Goal: Information Seeking & Learning: Learn about a topic

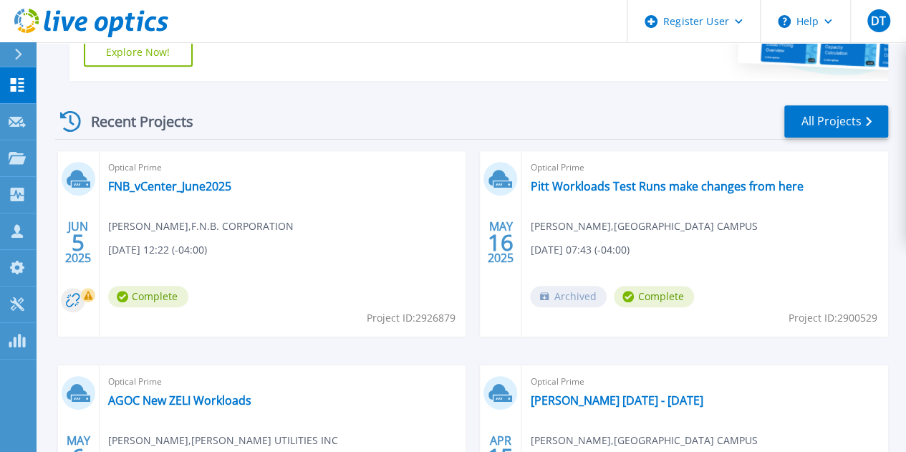
scroll to position [356, 0]
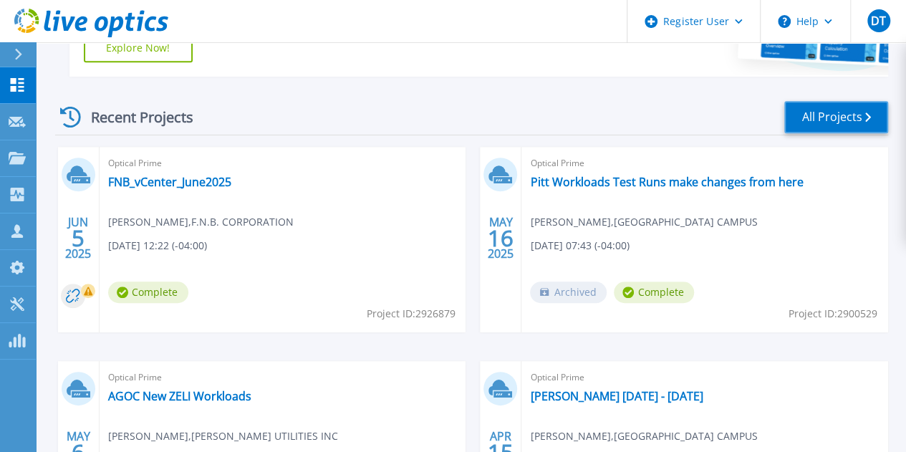
click at [833, 131] on link "All Projects" at bounding box center [836, 117] width 104 height 32
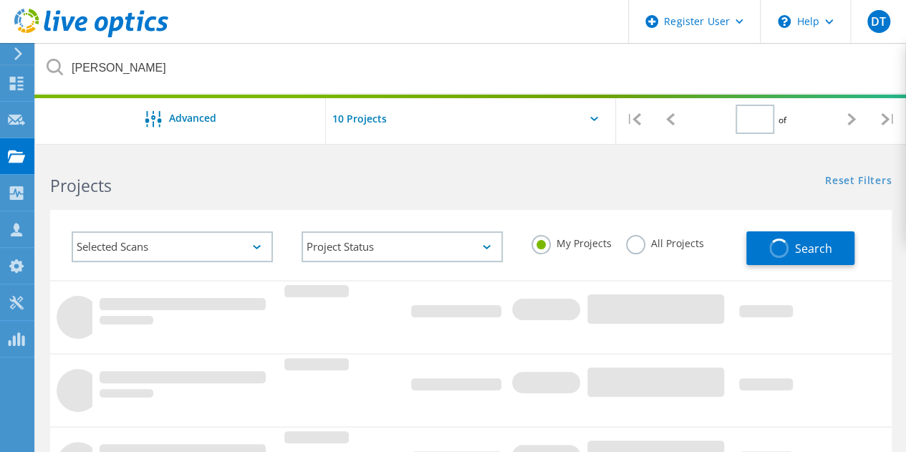
type input "1"
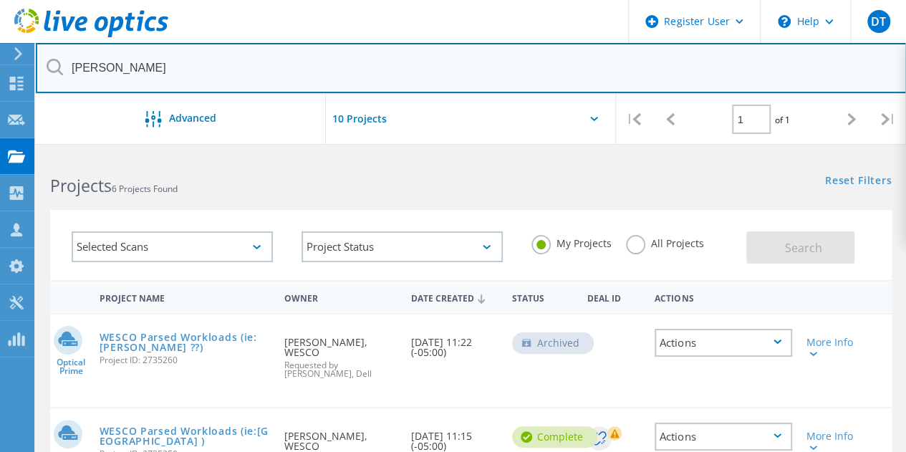
click at [110, 70] on input "davies" at bounding box center [471, 68] width 871 height 50
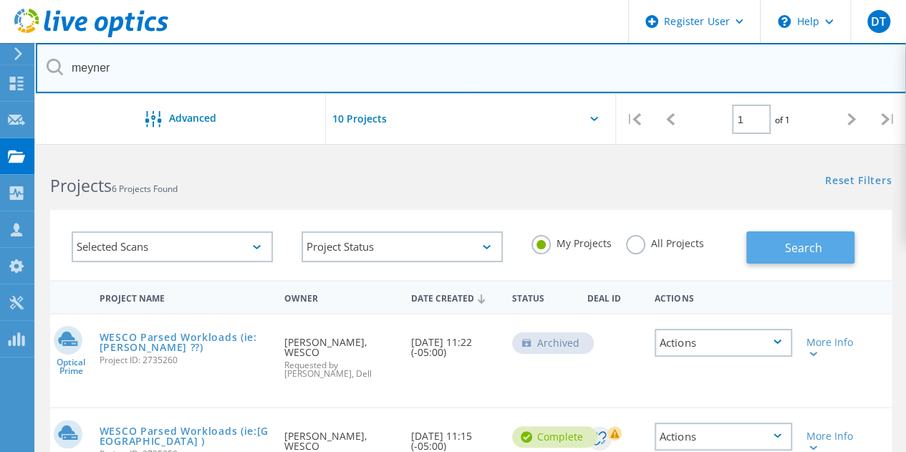
type input "meyner"
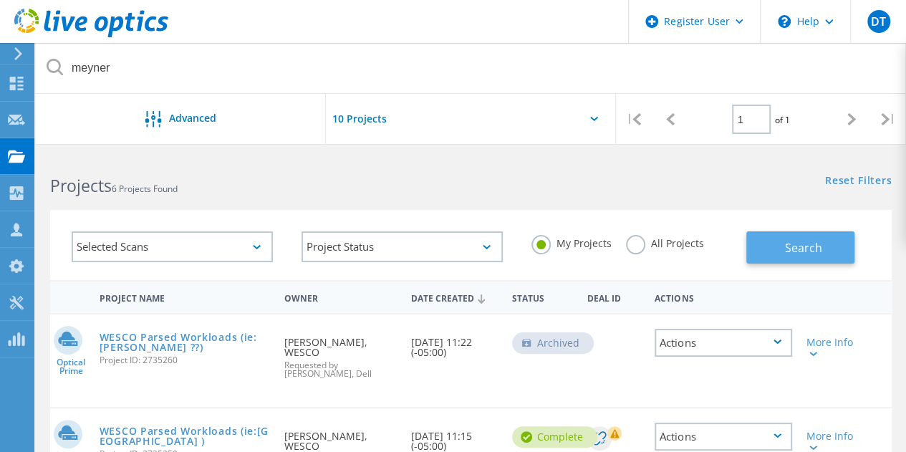
click at [816, 240] on span "Search" at bounding box center [803, 248] width 37 height 16
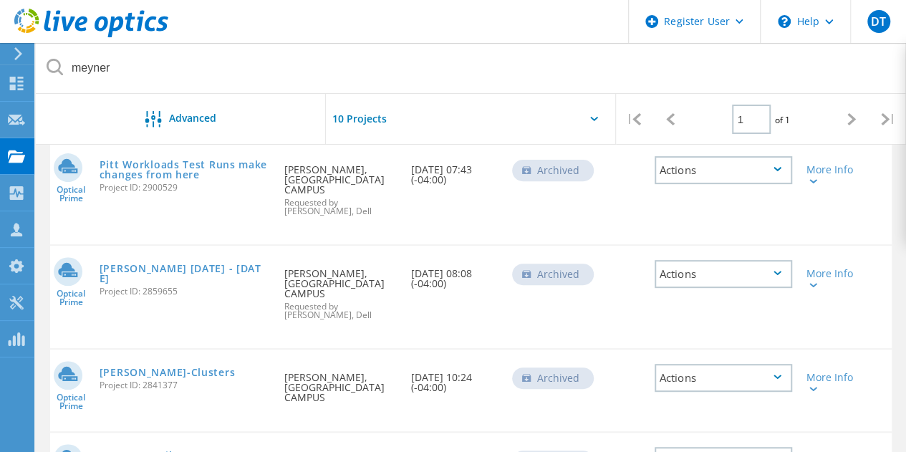
scroll to position [176, 0]
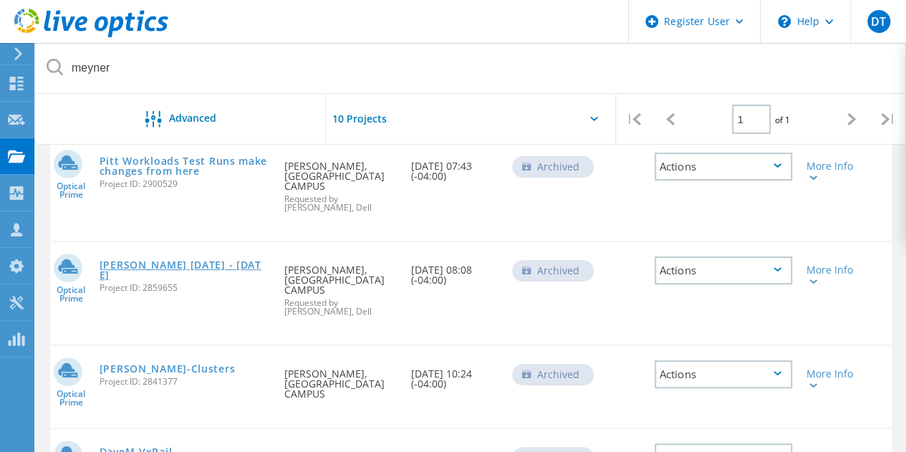
click at [171, 278] on link "[PERSON_NAME] [DATE] - [DATE]" at bounding box center [185, 270] width 171 height 20
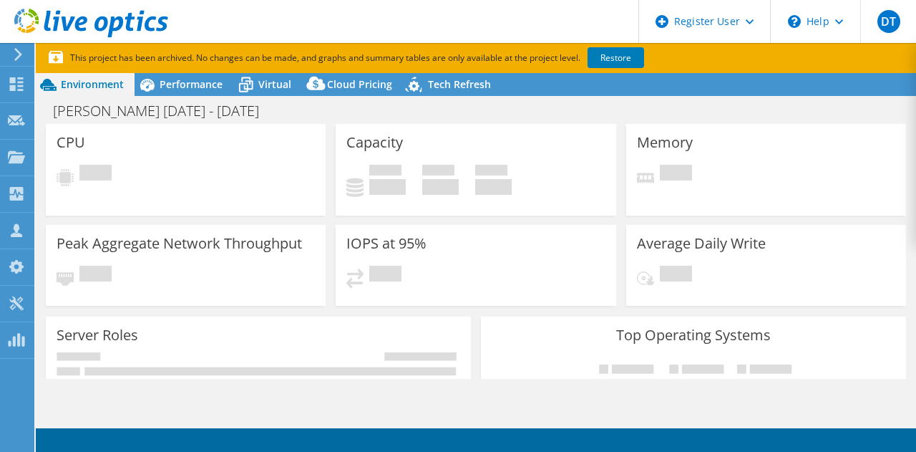
select select "USD"
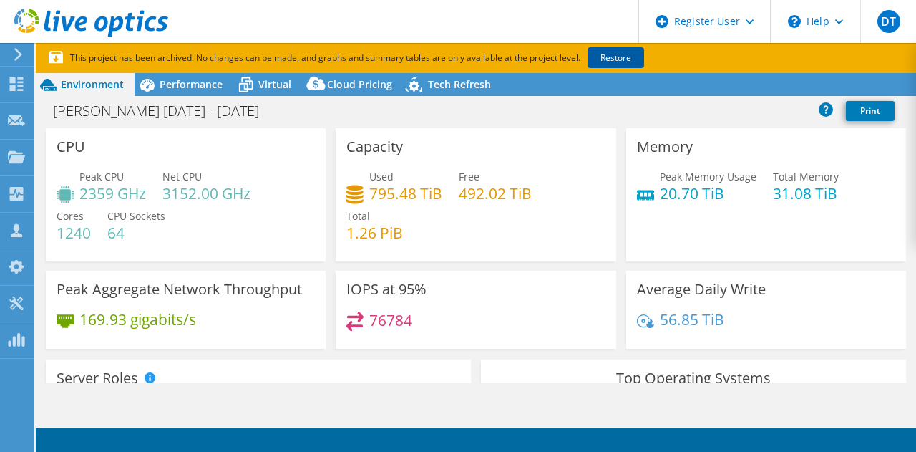
click at [632, 51] on link "Restore" at bounding box center [616, 57] width 57 height 21
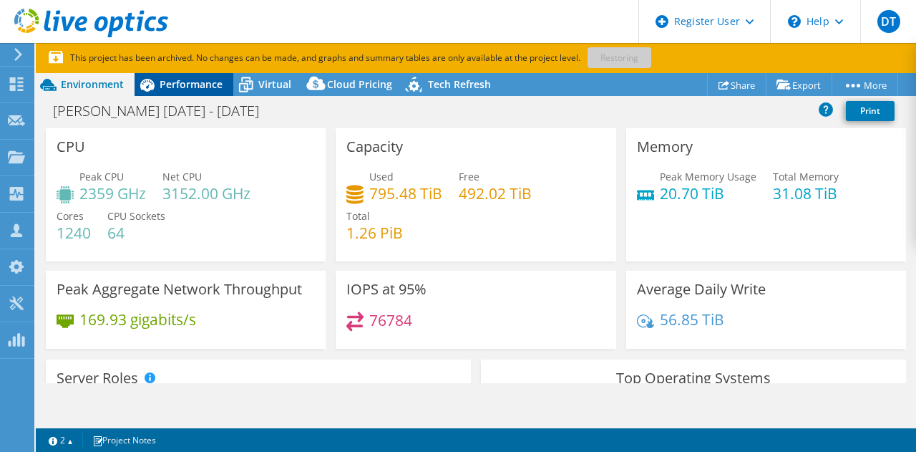
click at [193, 79] on span "Performance" at bounding box center [191, 84] width 63 height 14
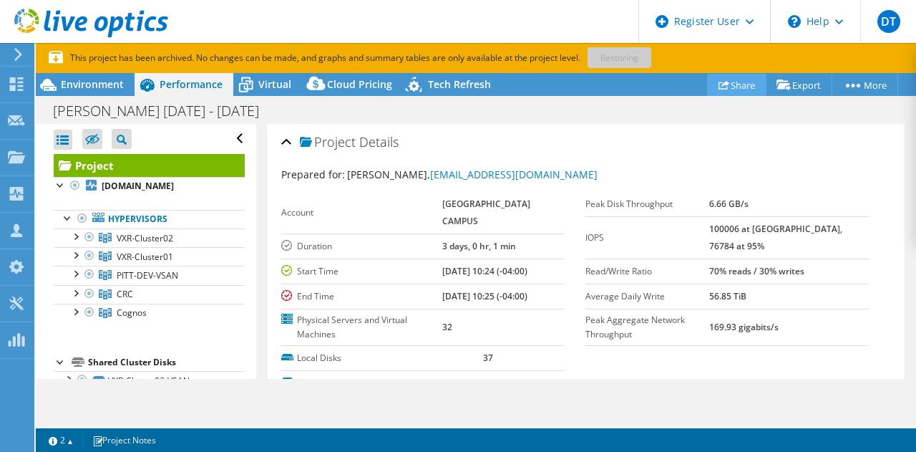
click at [749, 86] on link "Share" at bounding box center [736, 85] width 59 height 22
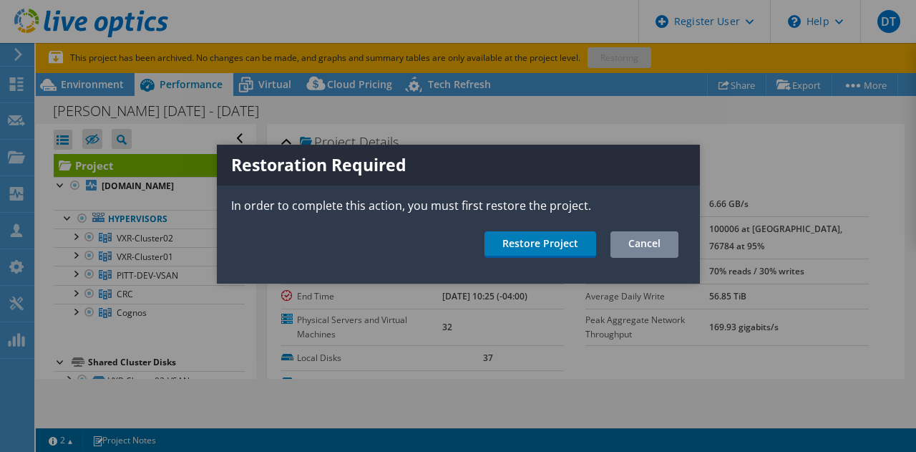
click at [662, 238] on link "Cancel" at bounding box center [645, 244] width 68 height 26
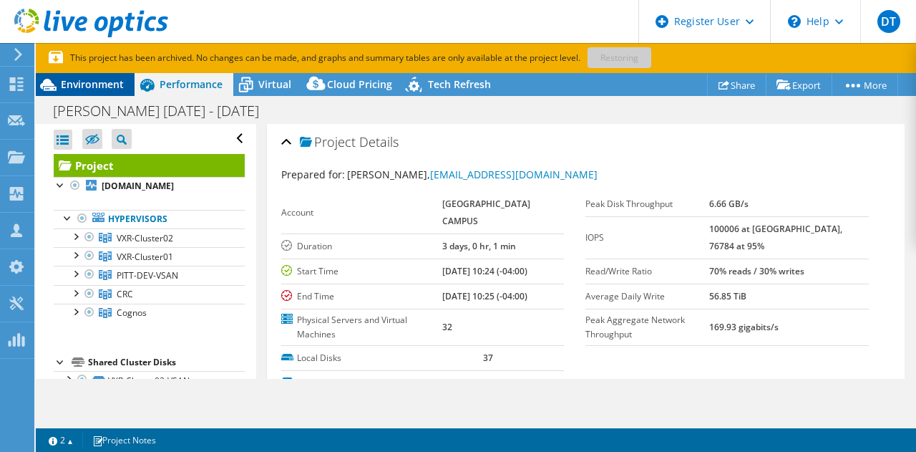
click at [112, 87] on span "Environment" at bounding box center [92, 84] width 63 height 14
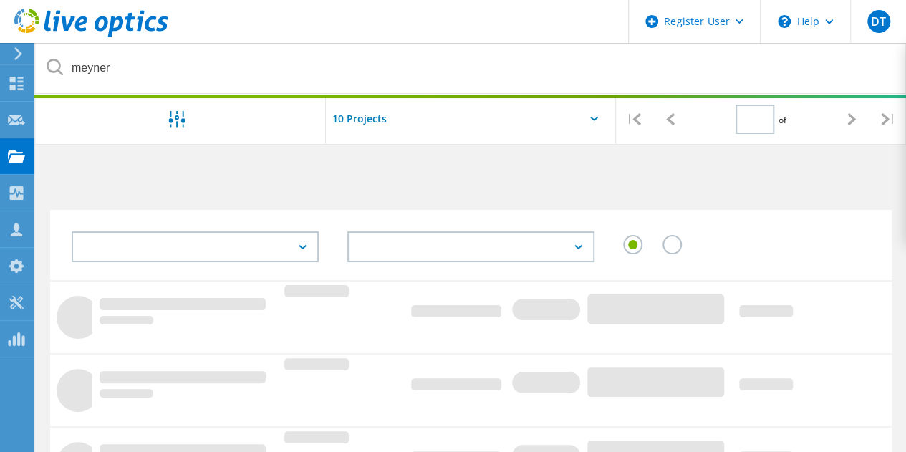
type input "1"
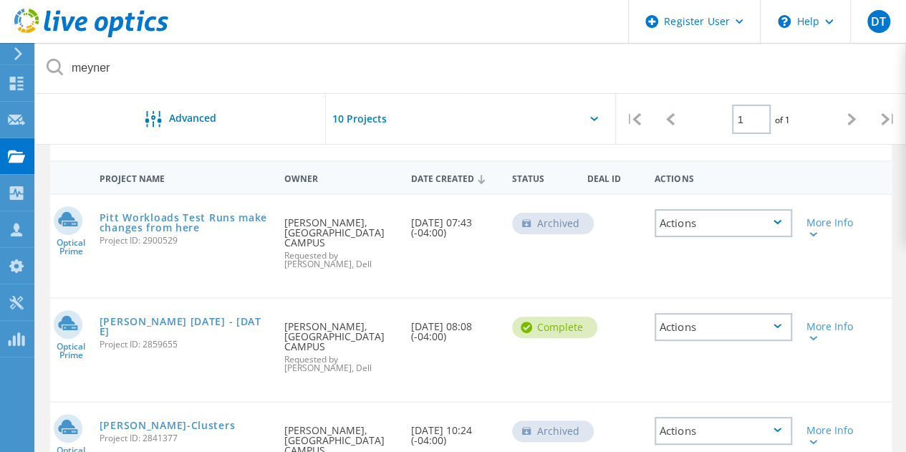
scroll to position [146, 0]
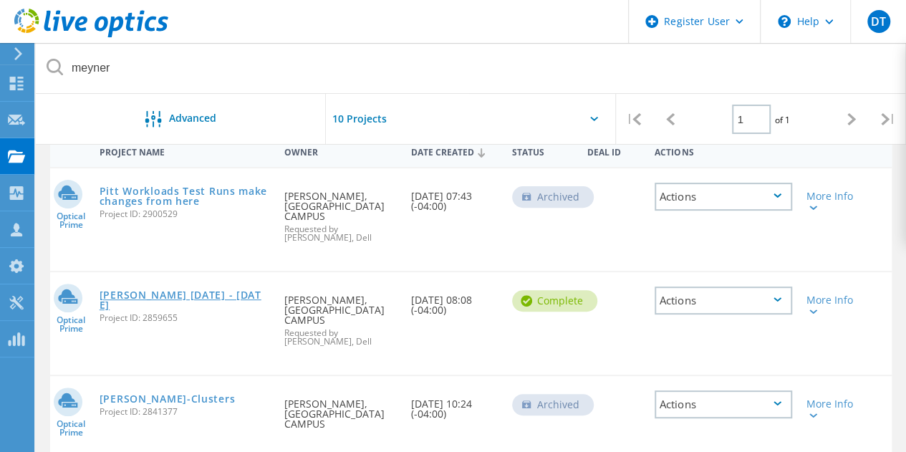
click at [171, 304] on link "[PERSON_NAME] [DATE] - [DATE]" at bounding box center [185, 300] width 171 height 20
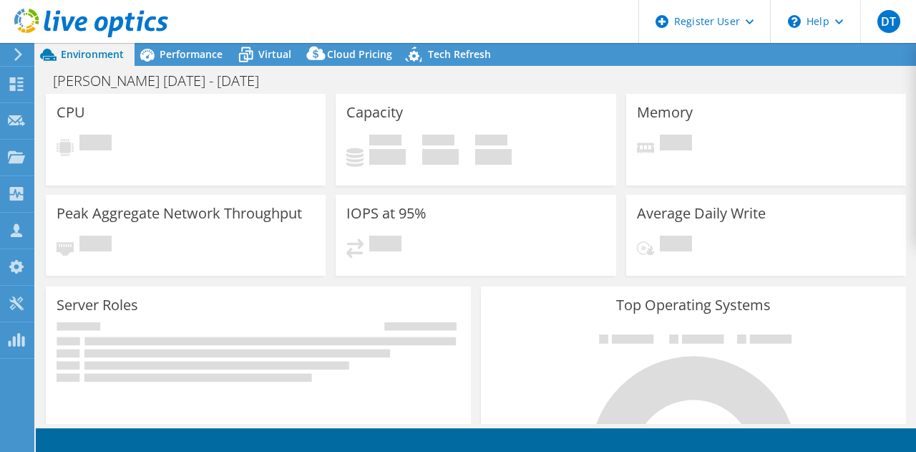
select select "USD"
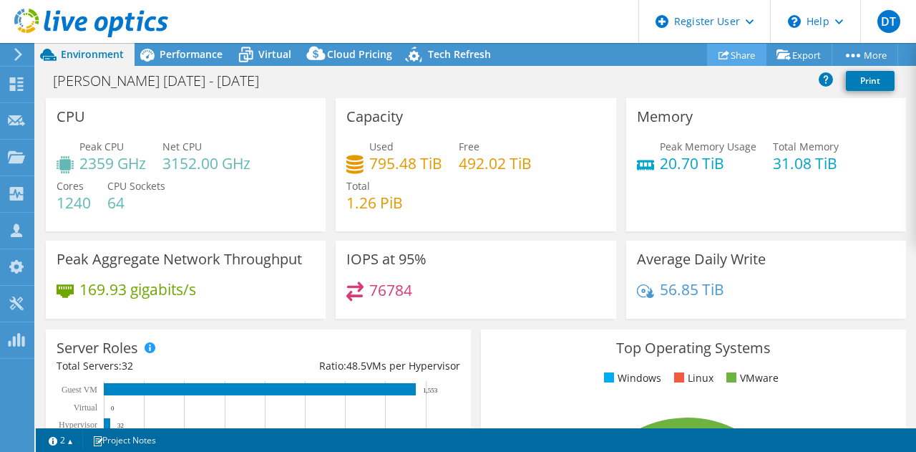
click at [727, 54] on link "Share" at bounding box center [736, 55] width 59 height 22
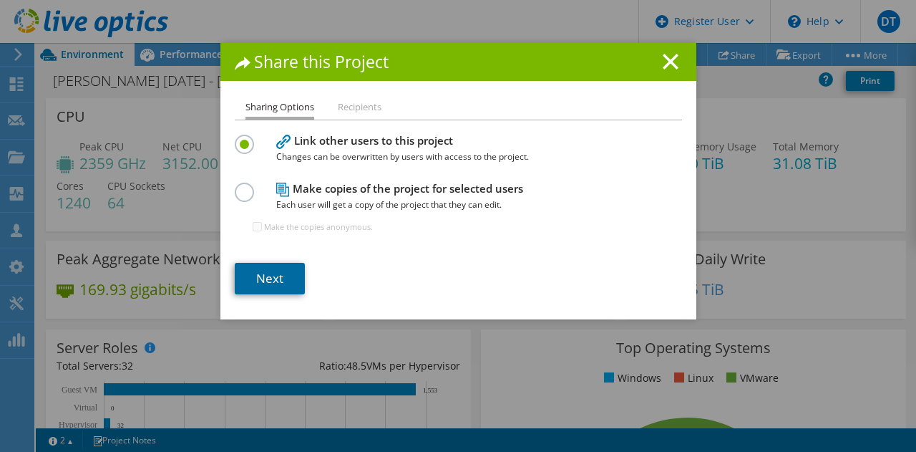
click at [259, 277] on link "Next" at bounding box center [270, 279] width 70 height 32
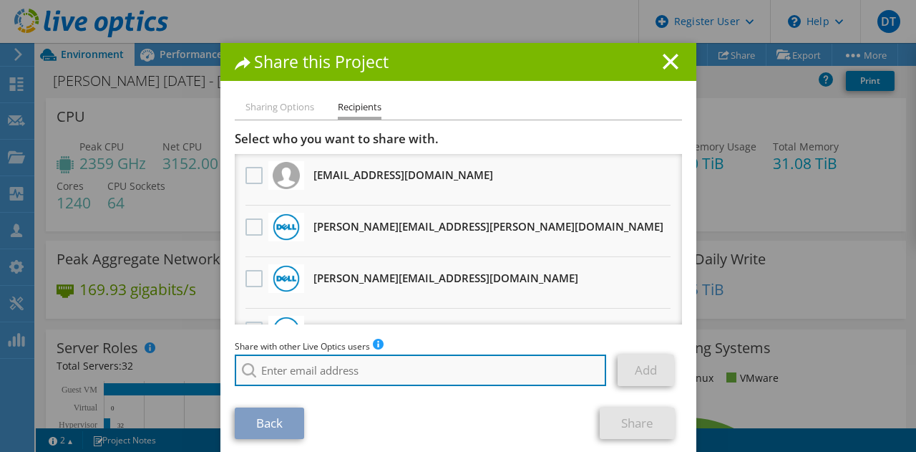
click at [270, 379] on input "search" at bounding box center [421, 370] width 372 height 32
click at [317, 375] on input "search" at bounding box center [421, 370] width 372 height 32
paste input "thomas.drnevich@dell.com"
type input "Thomas.Drnevich@dell.com"
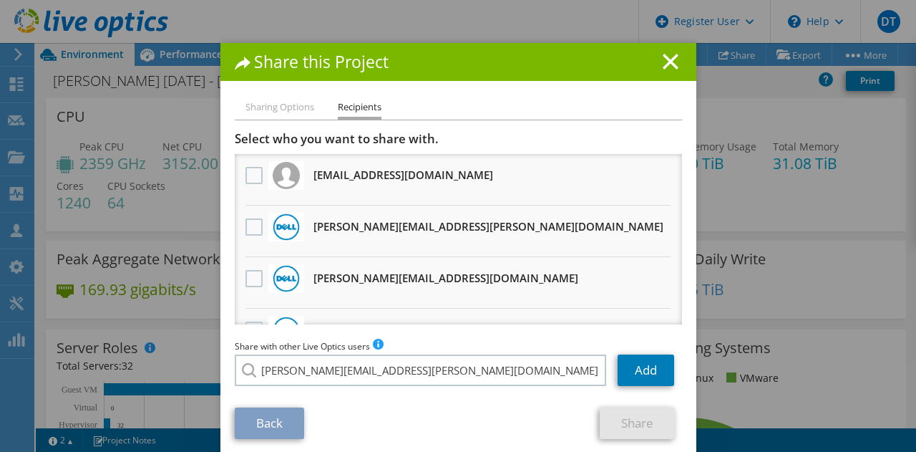
click at [349, 389] on li "Thomas.Drnevich@dell.com" at bounding box center [380, 380] width 291 height 17
click at [644, 370] on link "Add" at bounding box center [646, 370] width 57 height 32
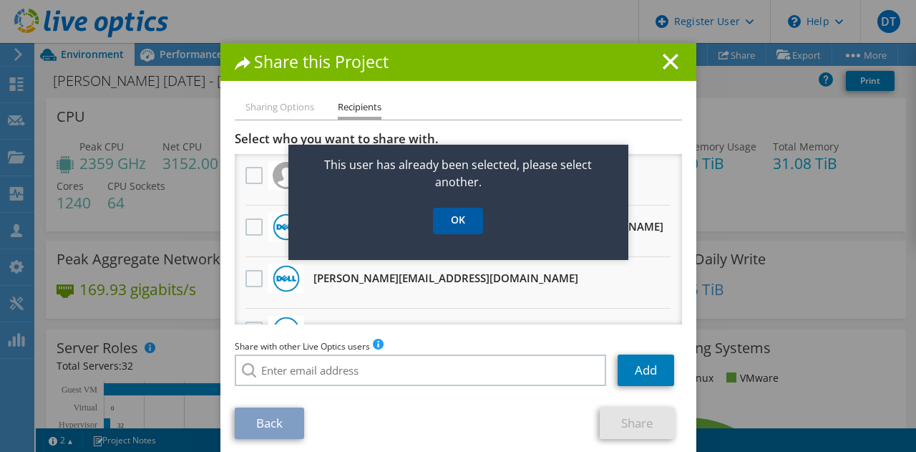
click at [452, 228] on link "OK" at bounding box center [458, 221] width 50 height 26
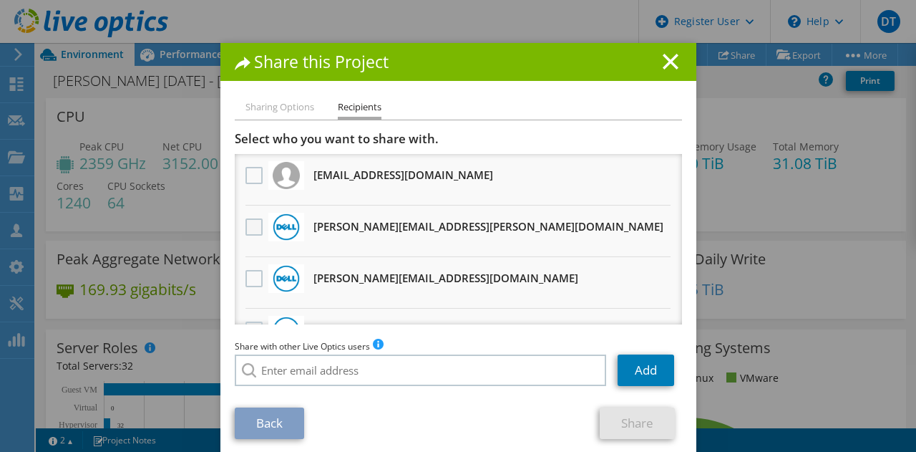
click at [249, 226] on label at bounding box center [256, 226] width 21 height 17
click at [0, 0] on input "checkbox" at bounding box center [0, 0] width 0 height 0
click at [623, 411] on link "Share" at bounding box center [637, 423] width 75 height 32
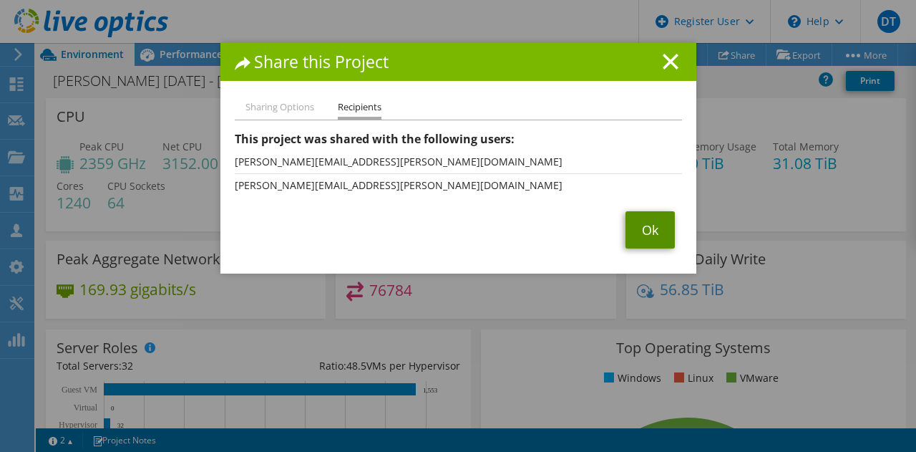
click at [644, 231] on link "Ok" at bounding box center [650, 229] width 49 height 37
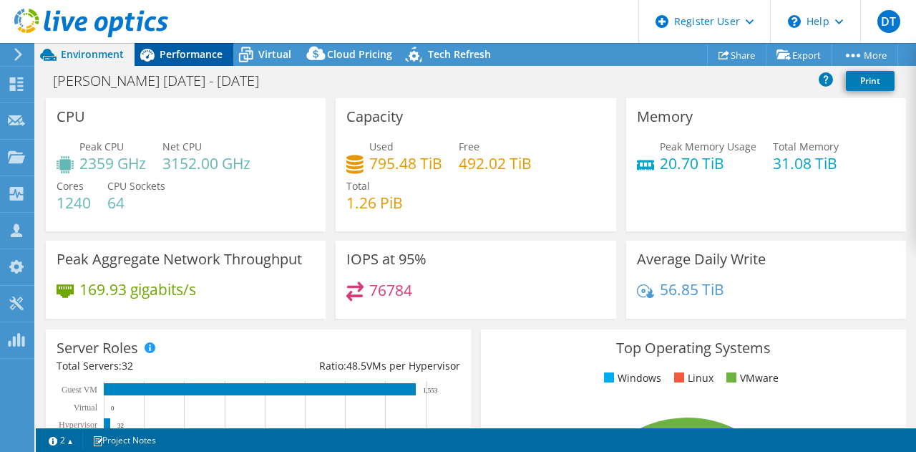
click at [195, 52] on span "Performance" at bounding box center [191, 54] width 63 height 14
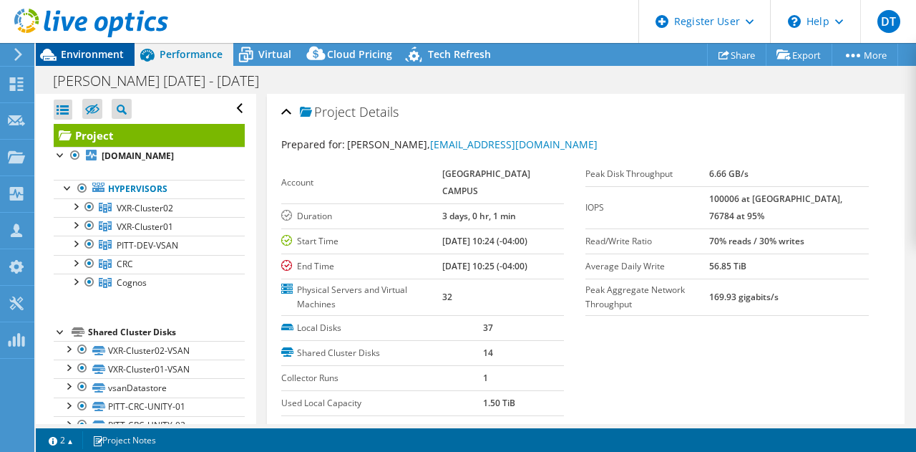
click at [101, 54] on span "Environment" at bounding box center [92, 54] width 63 height 14
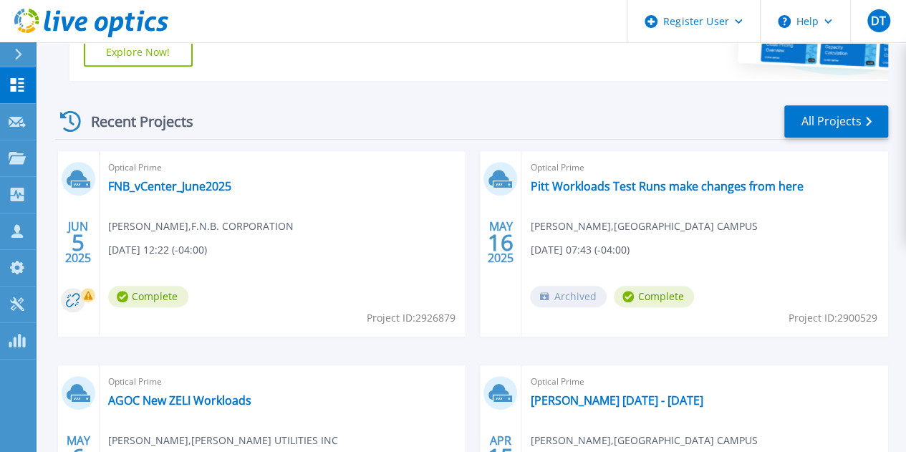
scroll to position [356, 0]
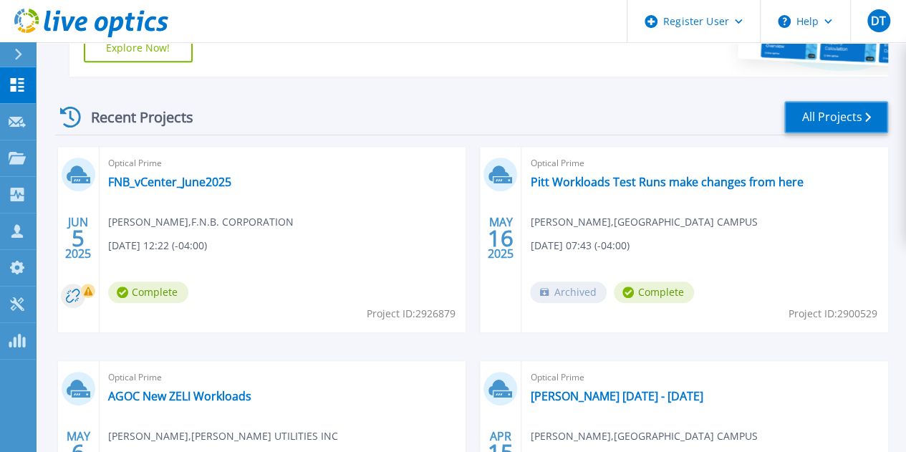
click at [815, 120] on link "All Projects" at bounding box center [836, 117] width 104 height 32
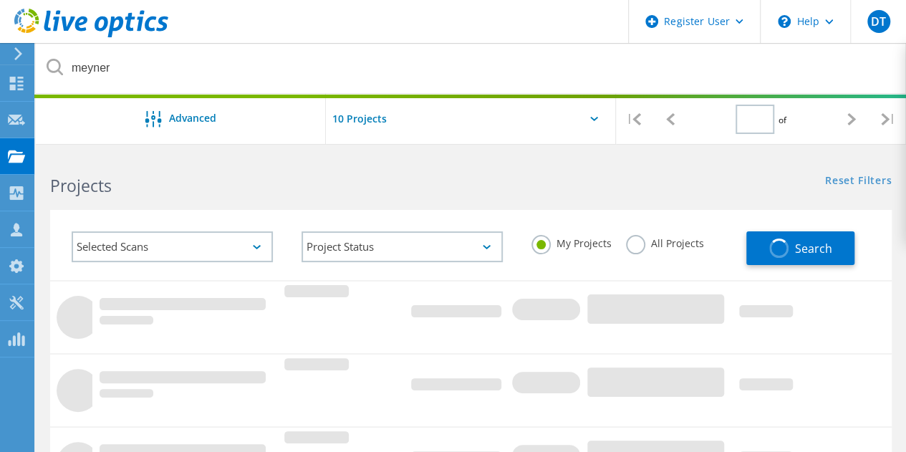
type input "1"
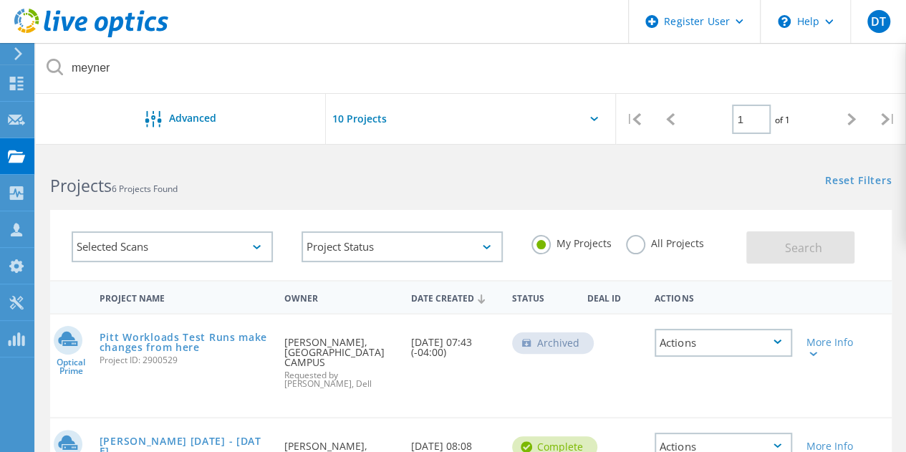
drag, startPoint x: 904, startPoint y: 140, endPoint x: 916, endPoint y: 205, distance: 66.3
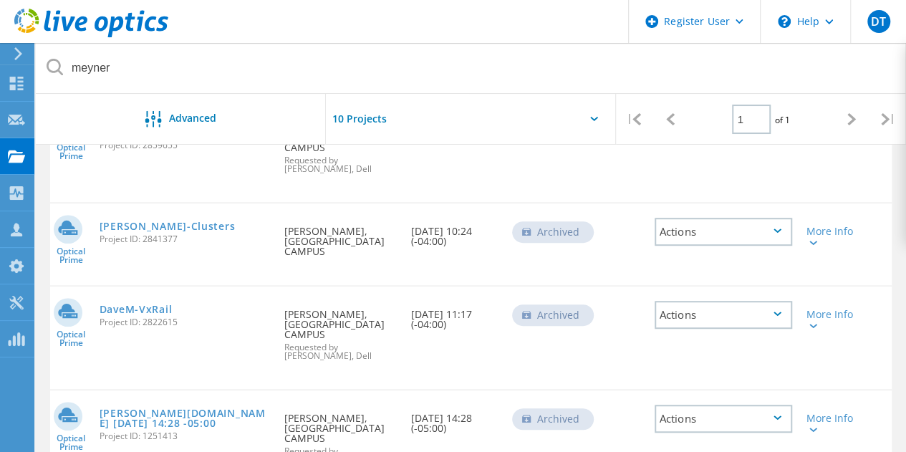
scroll to position [324, 0]
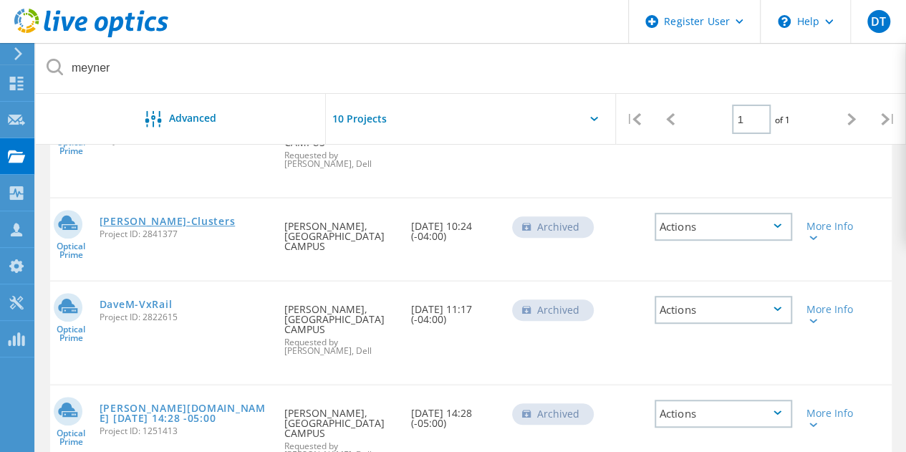
click at [154, 226] on link "[PERSON_NAME]-Clusters" at bounding box center [167, 221] width 135 height 10
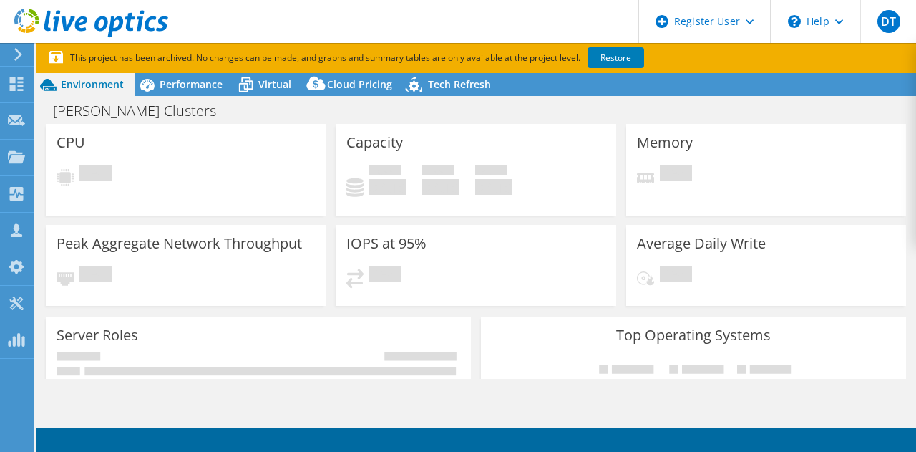
select select "USD"
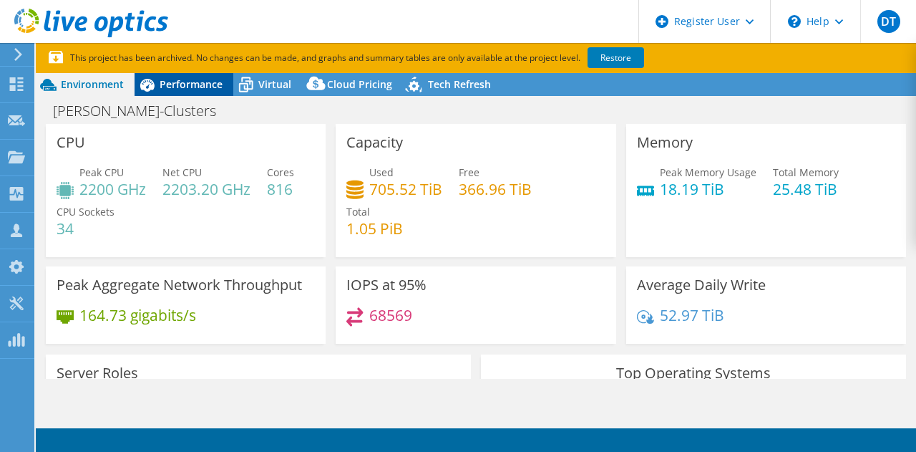
click at [175, 87] on span "Performance" at bounding box center [191, 84] width 63 height 14
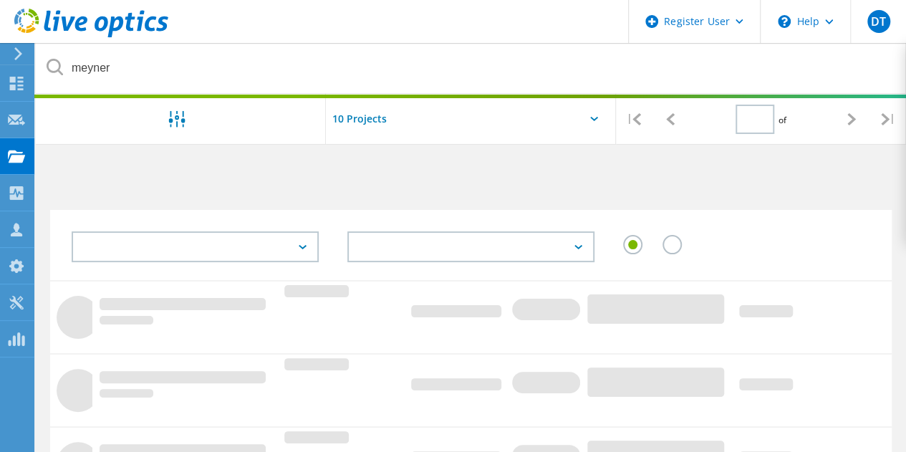
type input "1"
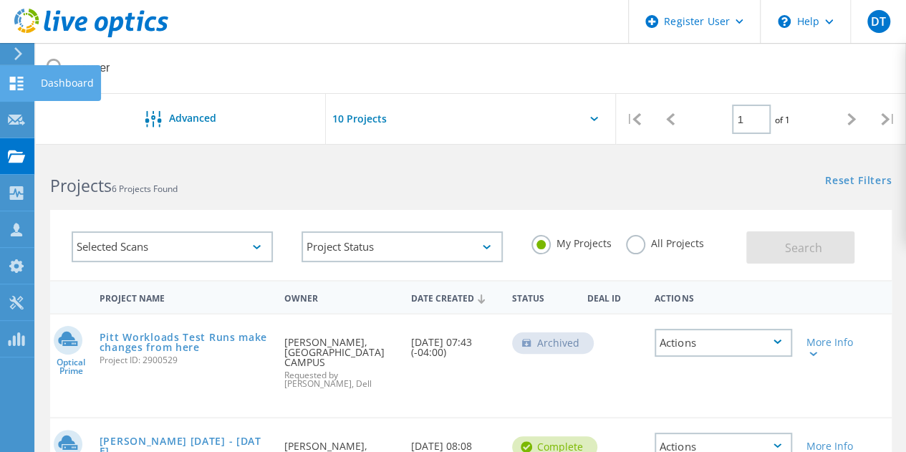
click at [21, 88] on use at bounding box center [17, 84] width 14 height 14
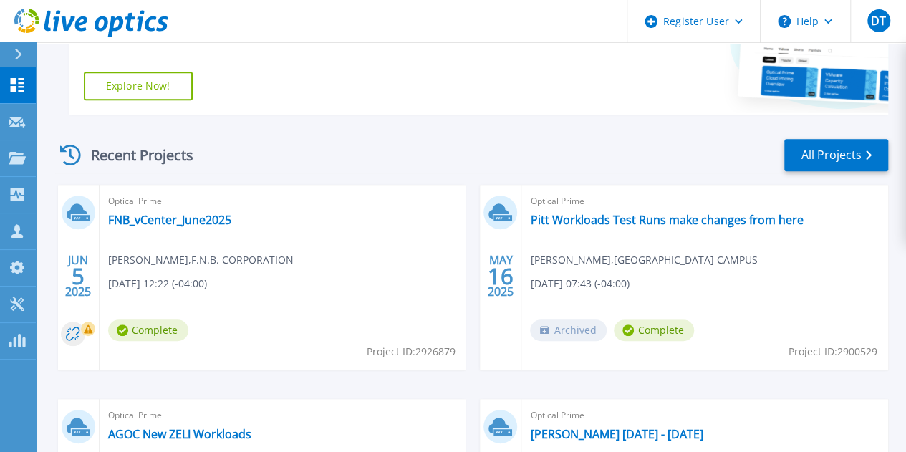
scroll to position [348, 0]
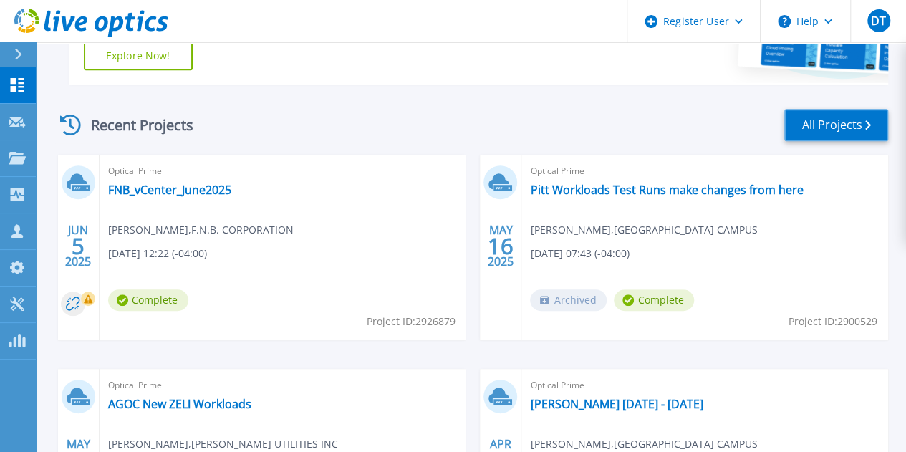
click at [805, 120] on link "All Projects" at bounding box center [836, 125] width 104 height 32
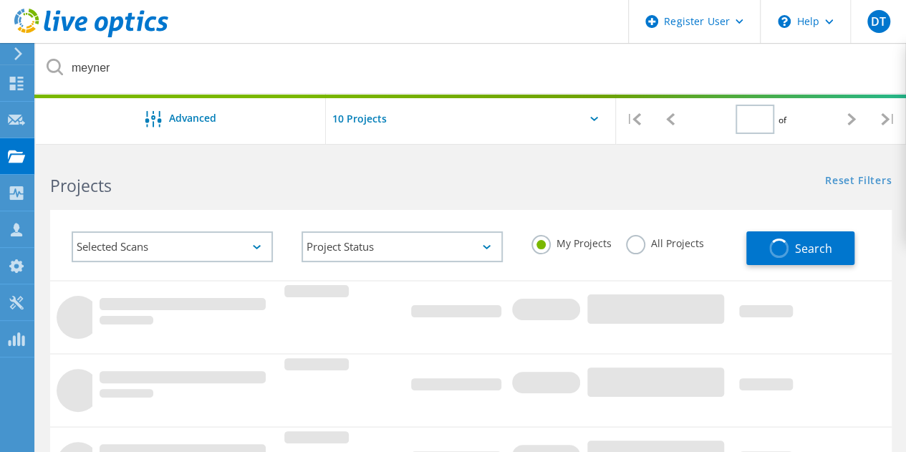
type input "1"
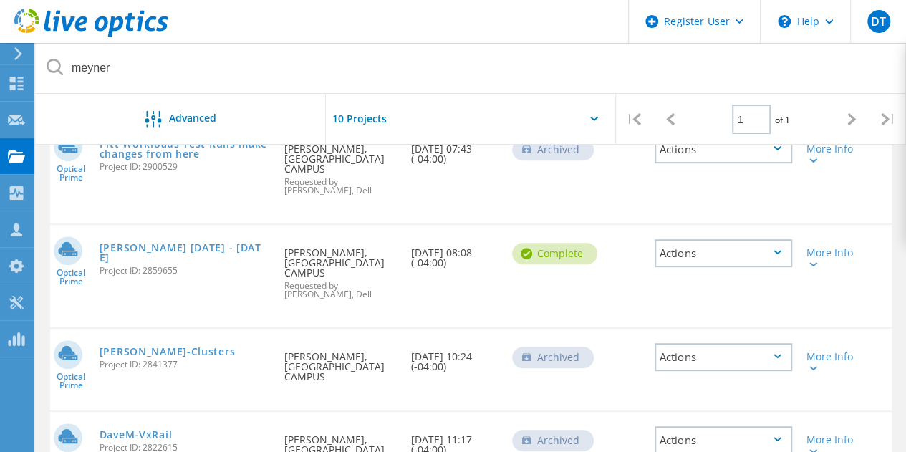
scroll to position [212, 0]
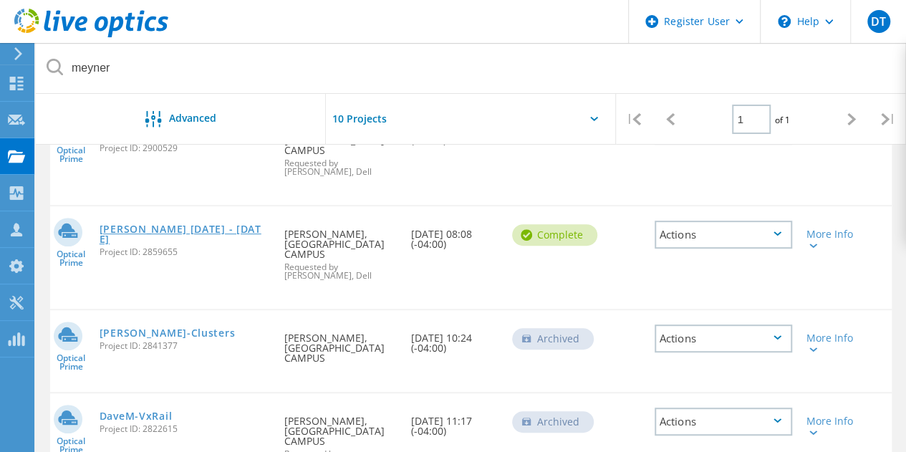
click at [189, 238] on link "[PERSON_NAME] [DATE] - [DATE]" at bounding box center [185, 234] width 171 height 20
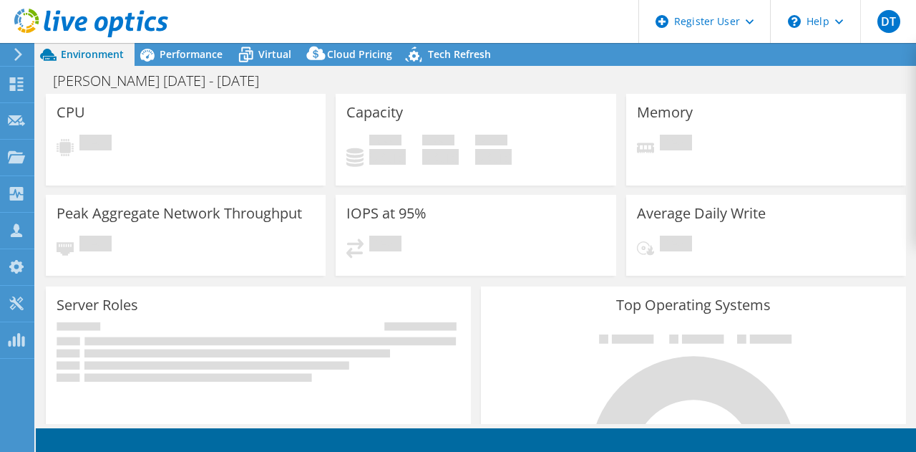
select select "USD"
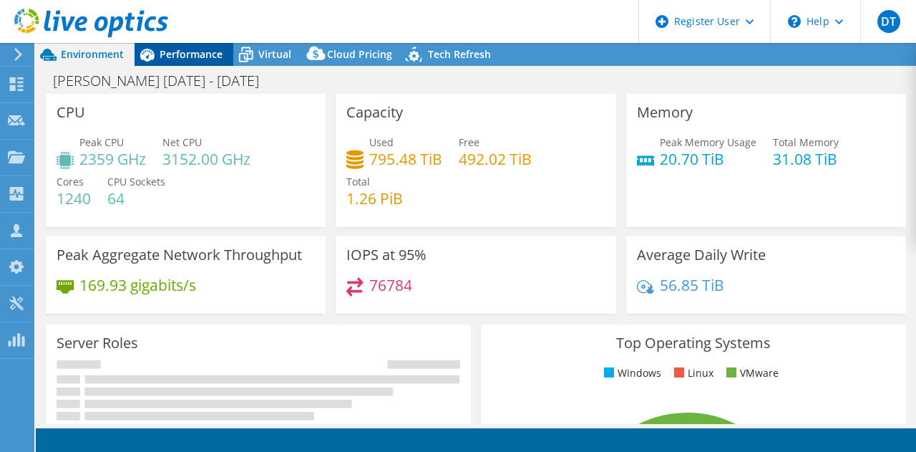
click at [180, 55] on span "Performance" at bounding box center [191, 54] width 63 height 14
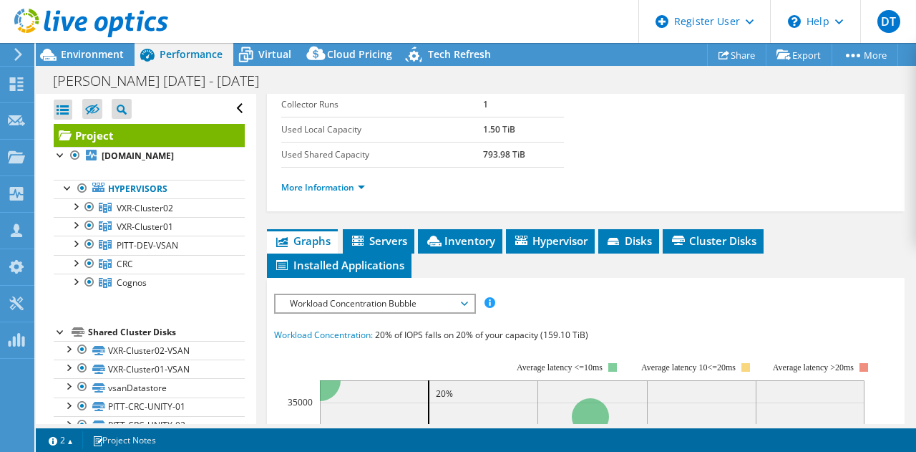
scroll to position [275, 0]
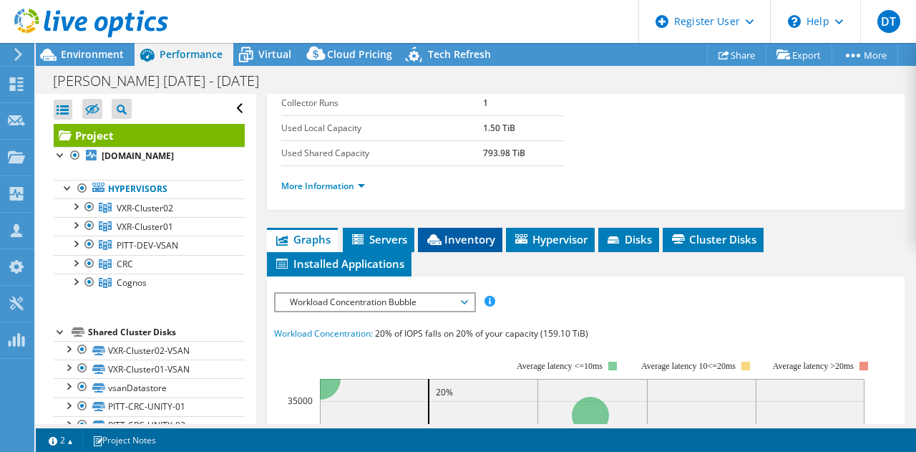
click at [466, 232] on span "Inventory" at bounding box center [460, 239] width 70 height 14
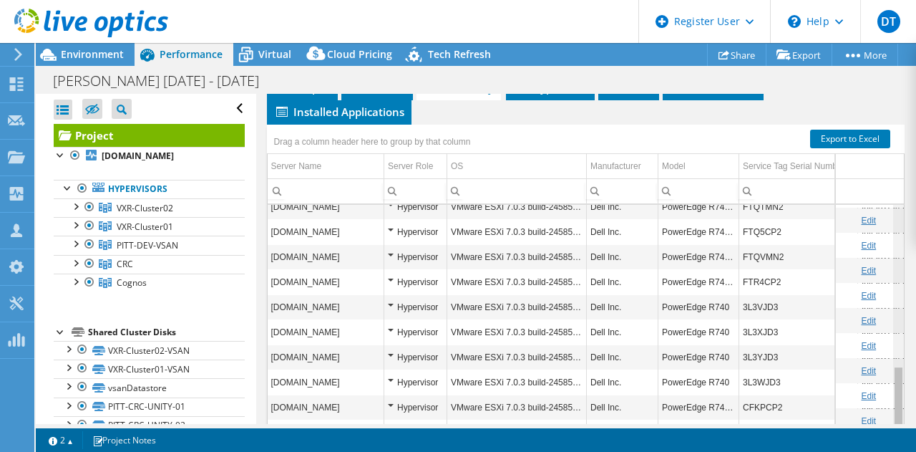
scroll to position [576, 0]
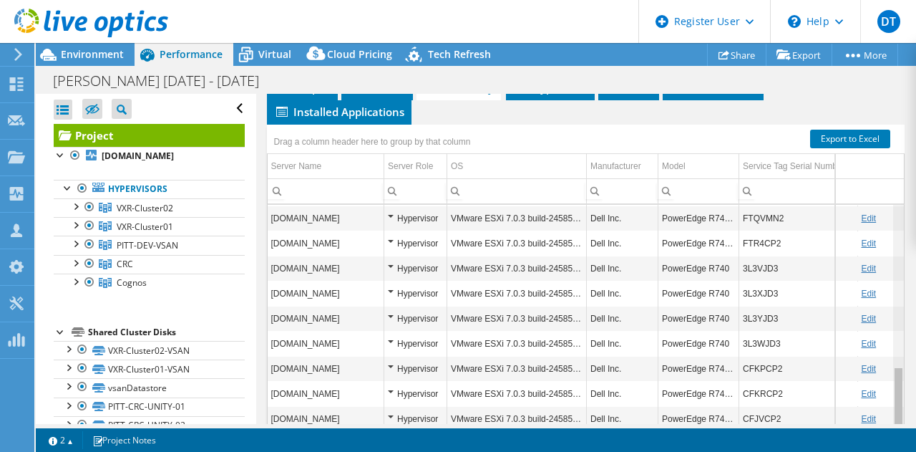
drag, startPoint x: 890, startPoint y: 241, endPoint x: 889, endPoint y: 425, distance: 184.0
click at [889, 425] on body "DT Dell User David Toshok David.Toshok@dell.com Dell My Profile Log Out \n Help…" at bounding box center [458, 226] width 916 height 452
click at [92, 58] on span "Environment" at bounding box center [92, 54] width 63 height 14
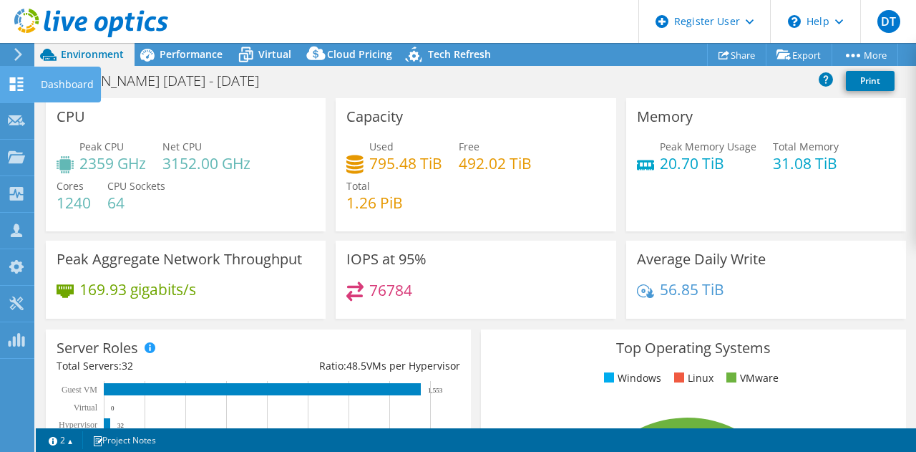
click at [12, 88] on use at bounding box center [17, 84] width 14 height 14
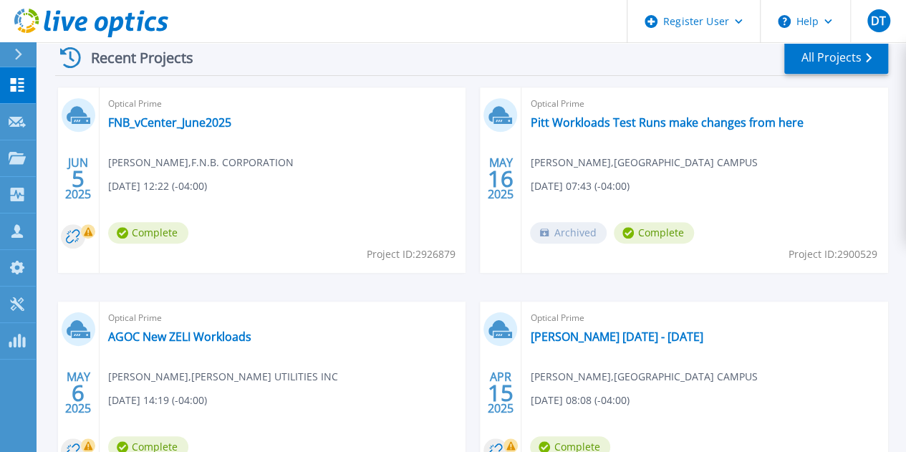
scroll to position [410, 0]
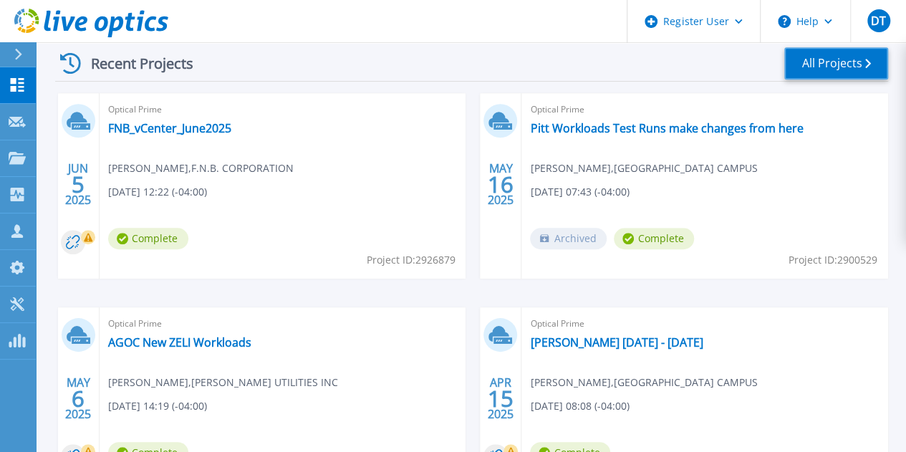
click at [835, 72] on link "All Projects" at bounding box center [836, 63] width 104 height 32
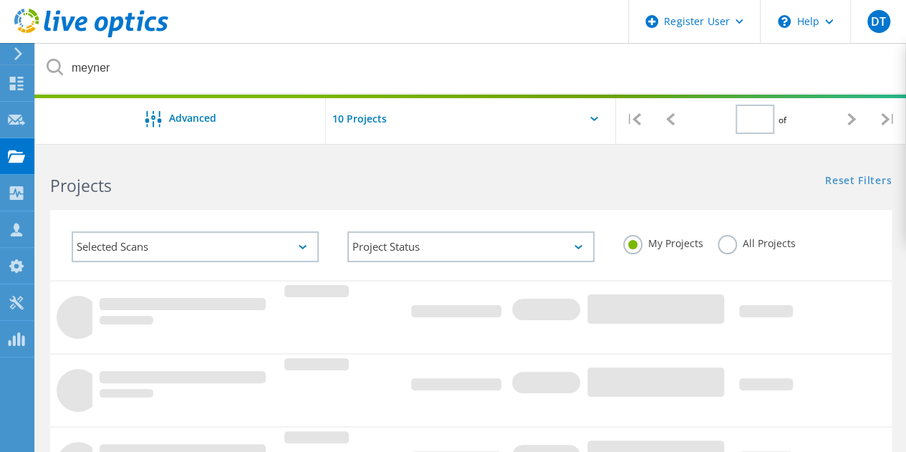
type input "1"
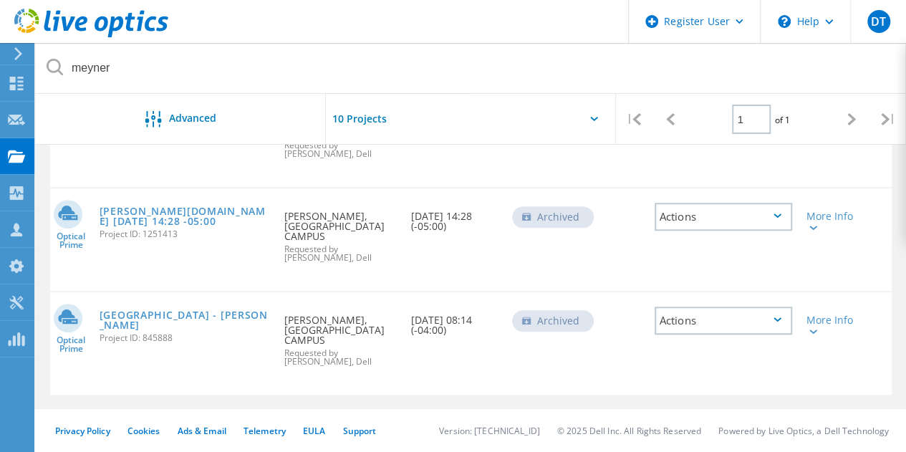
scroll to position [554, 0]
click at [178, 329] on link "[GEOGRAPHIC_DATA] - [PERSON_NAME]" at bounding box center [185, 320] width 171 height 20
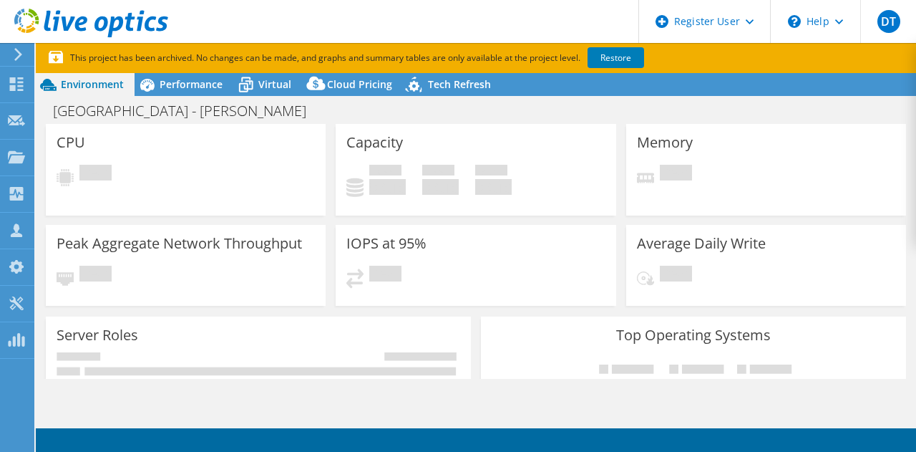
select select "USD"
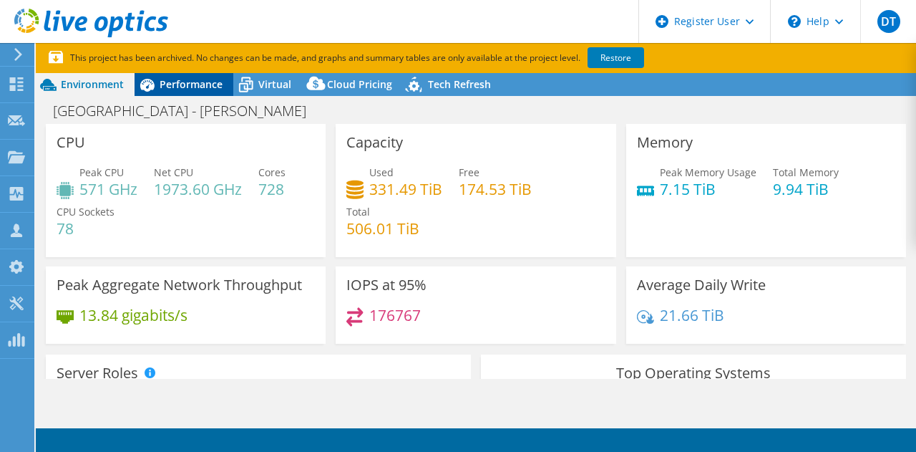
click at [182, 82] on span "Performance" at bounding box center [191, 84] width 63 height 14
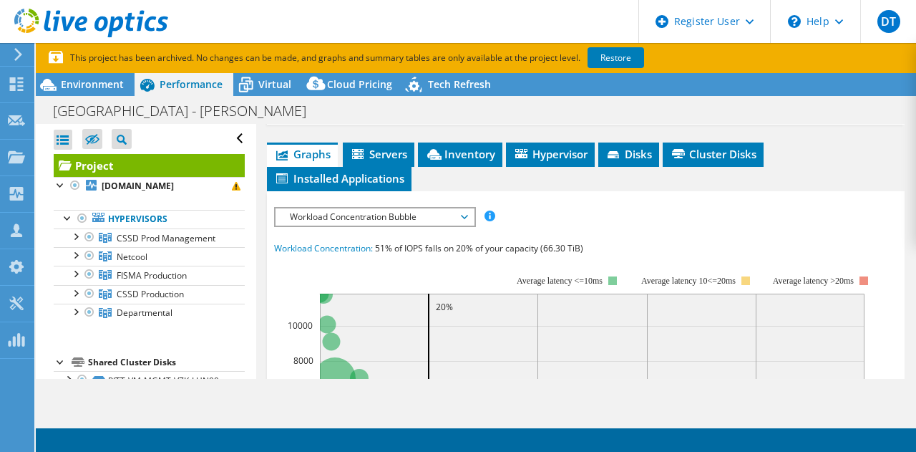
scroll to position [404, 0]
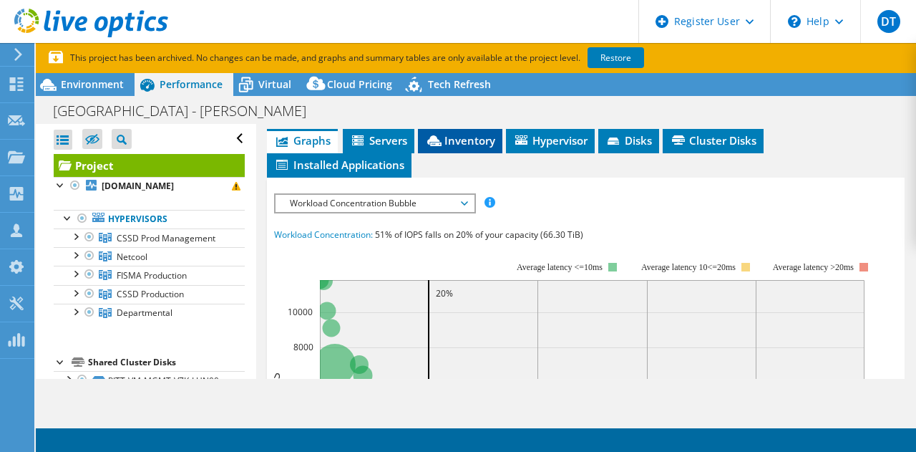
click at [483, 133] on span "Inventory" at bounding box center [460, 140] width 70 height 14
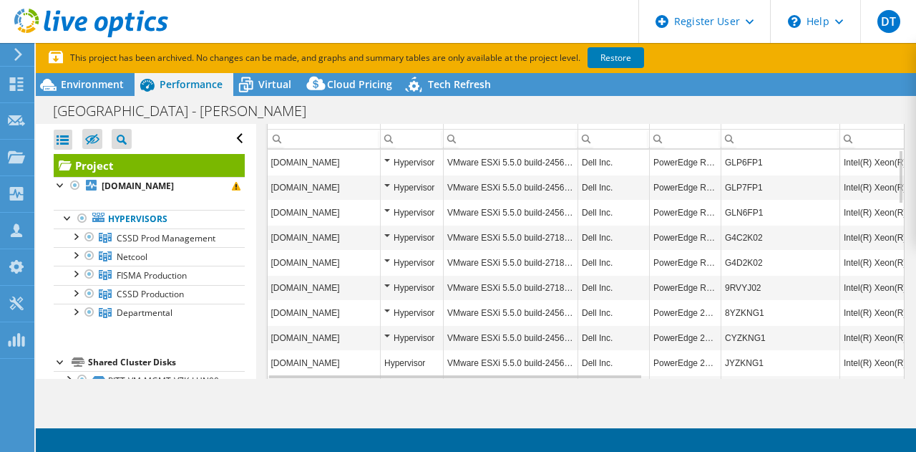
scroll to position [511, 0]
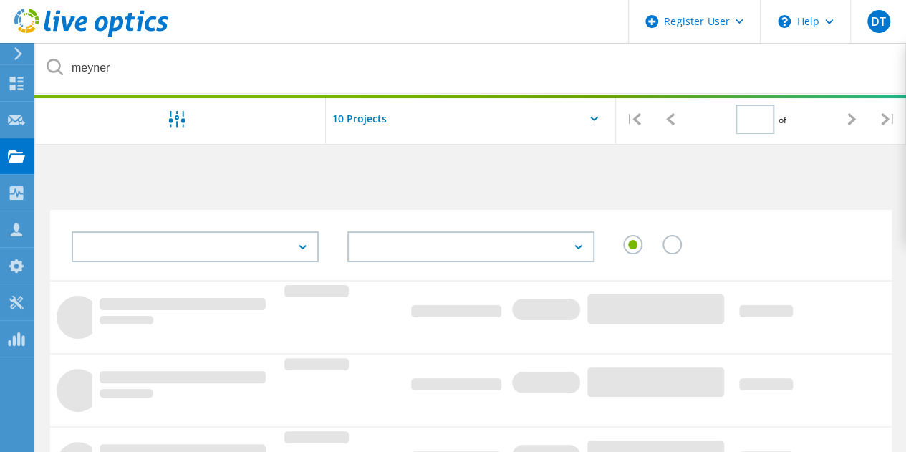
type input "1"
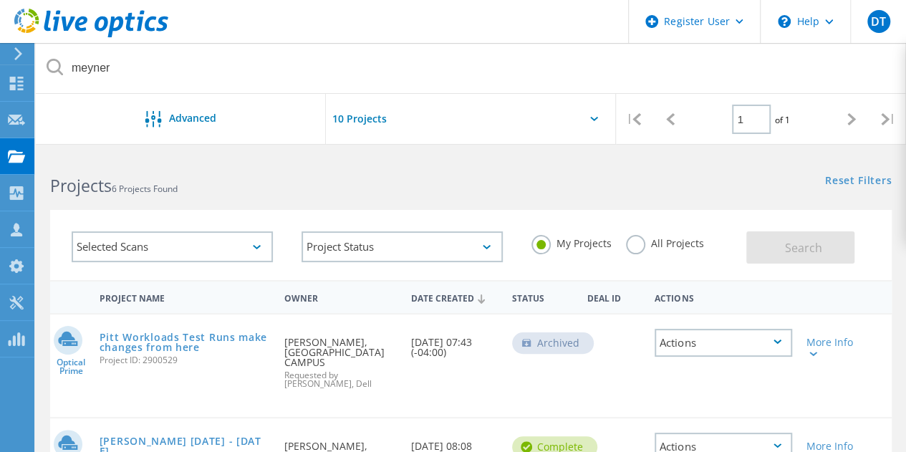
scroll to position [117, 0]
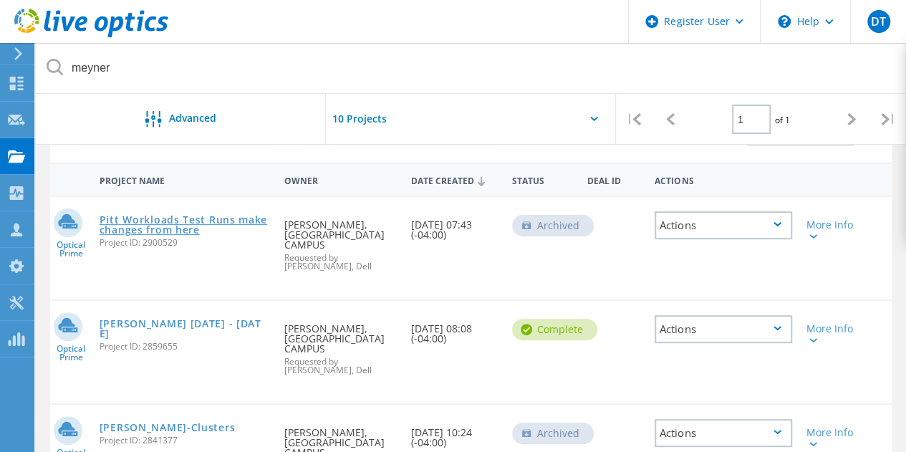
click at [151, 219] on link "Pitt Workloads Test Runs make changes from here" at bounding box center [185, 225] width 171 height 20
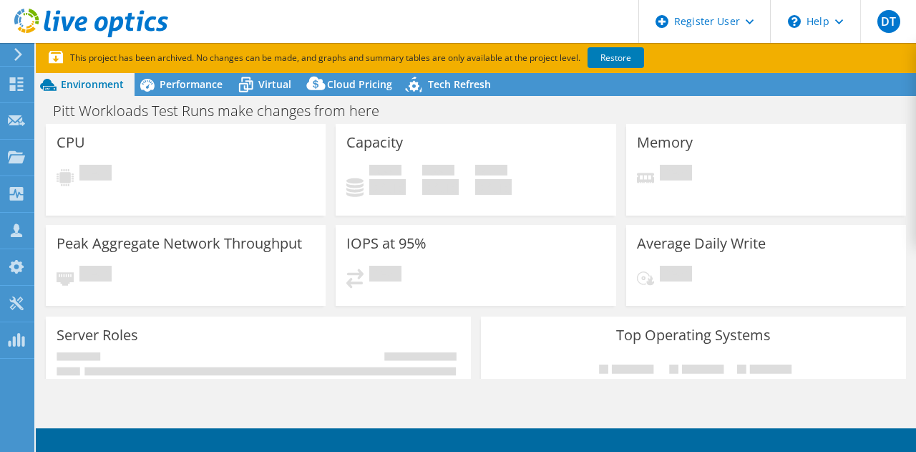
select select "USD"
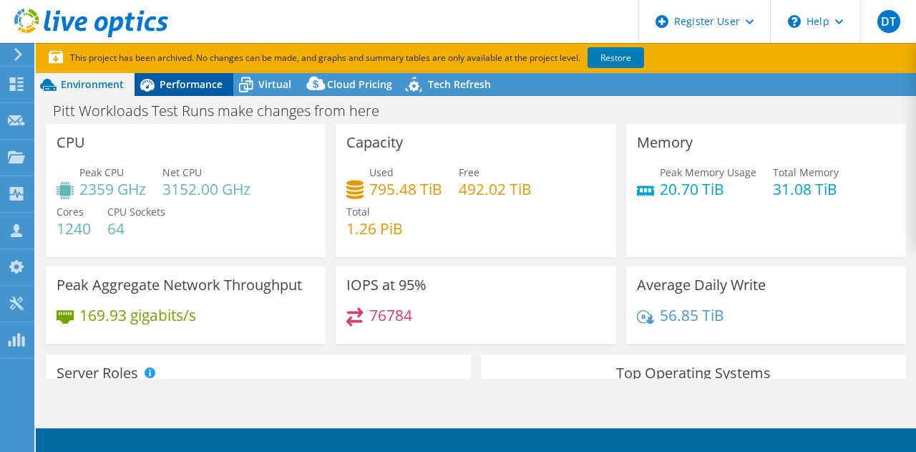
click at [188, 84] on span "Performance" at bounding box center [191, 84] width 63 height 14
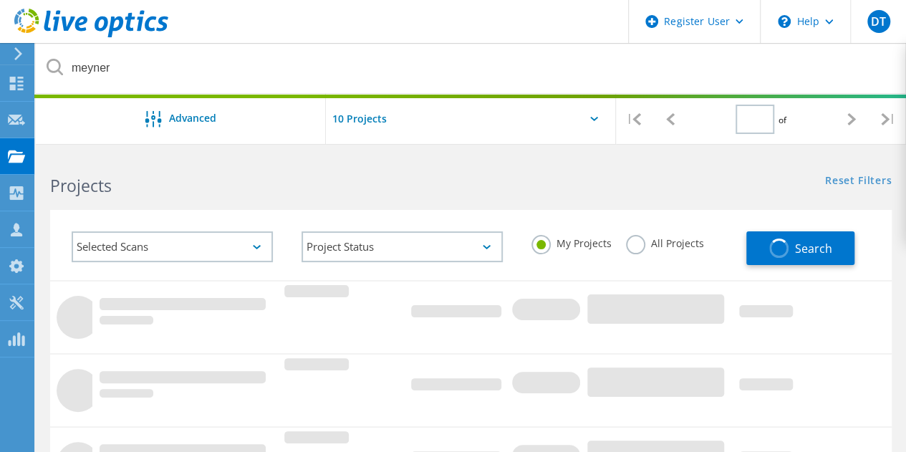
type input "1"
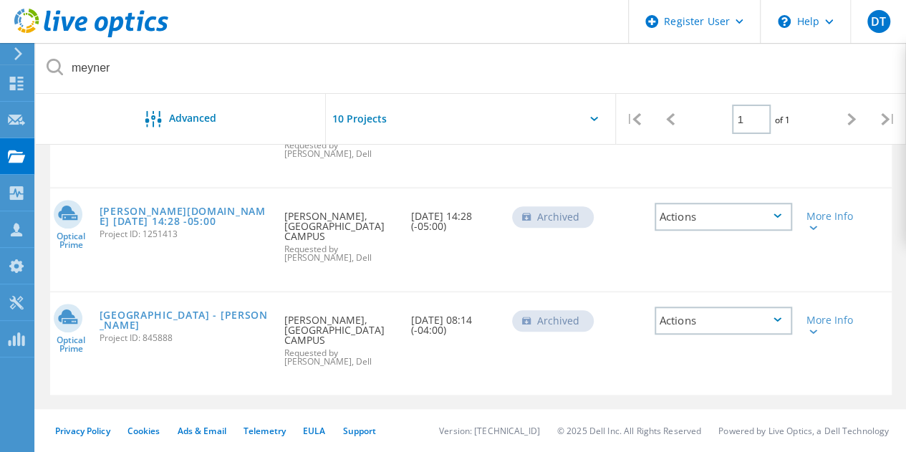
scroll to position [567, 0]
click at [153, 322] on link "[GEOGRAPHIC_DATA] - [PERSON_NAME]" at bounding box center [185, 320] width 171 height 20
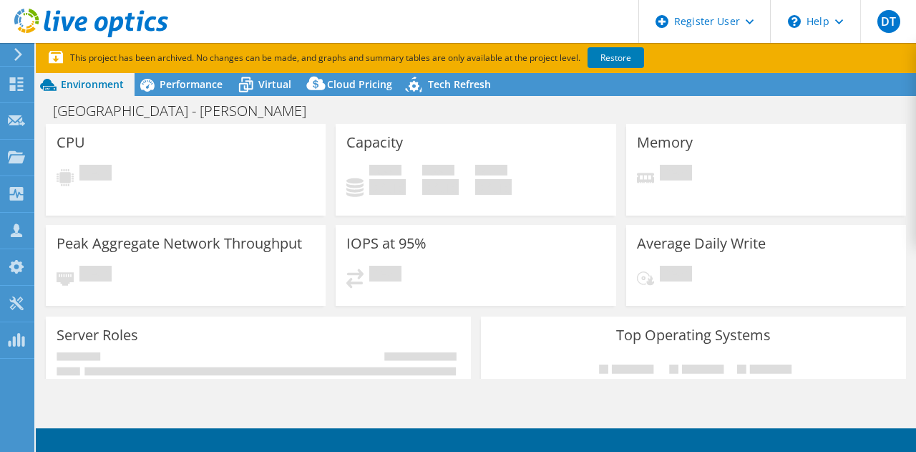
select select "USD"
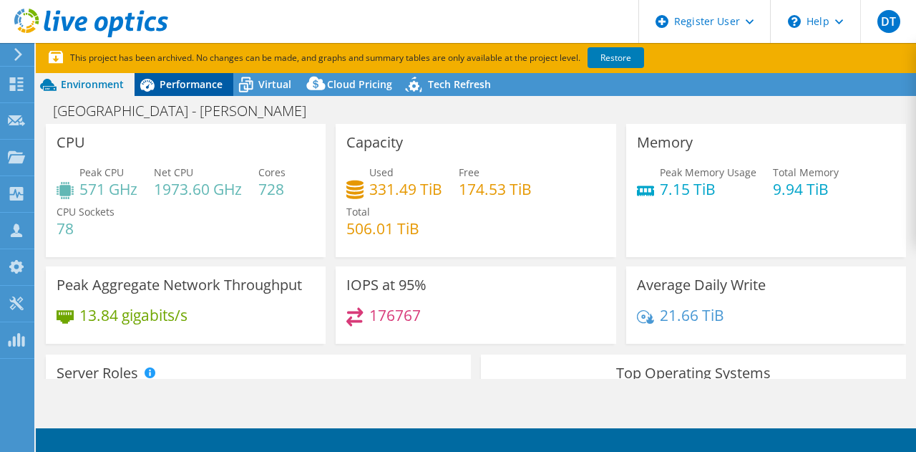
click at [173, 91] on span "Performance" at bounding box center [191, 84] width 63 height 14
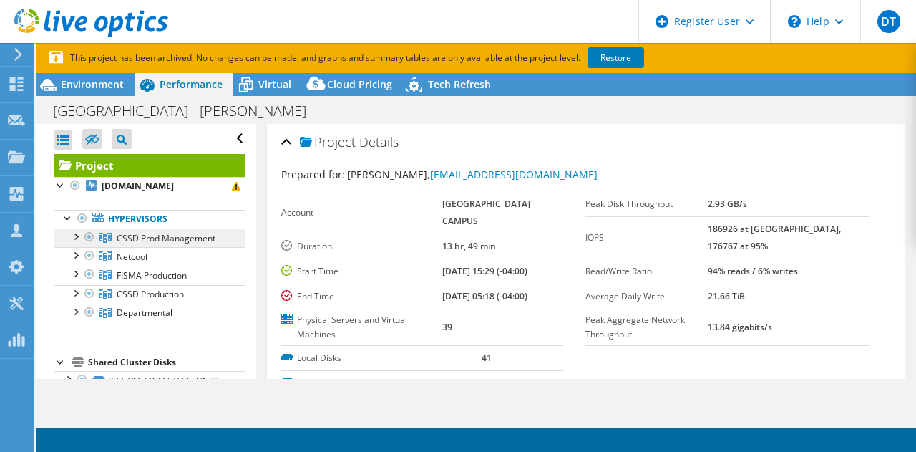
click at [145, 241] on span "CSSD Prod Management" at bounding box center [166, 238] width 99 height 12
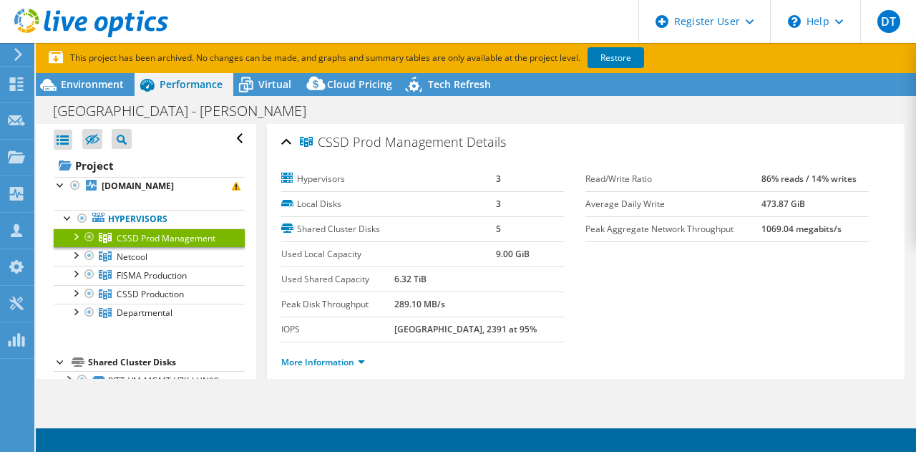
scroll to position [29, 0]
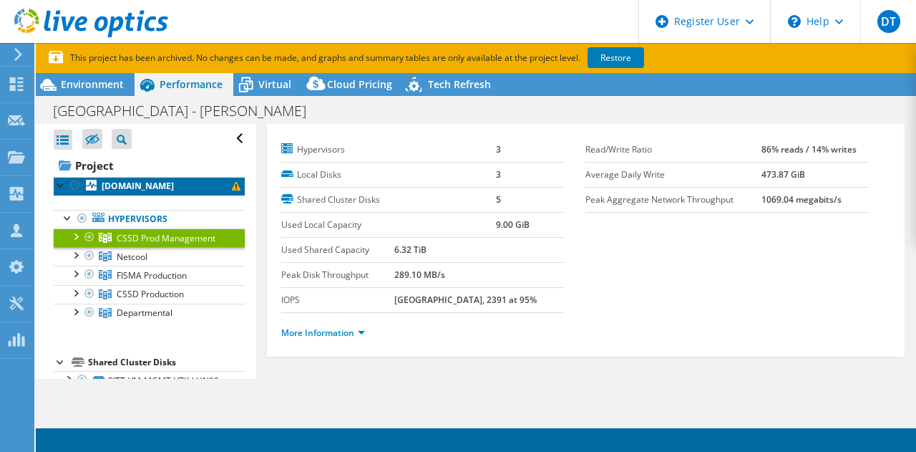
click at [127, 187] on b "[DOMAIN_NAME]" at bounding box center [138, 186] width 72 height 12
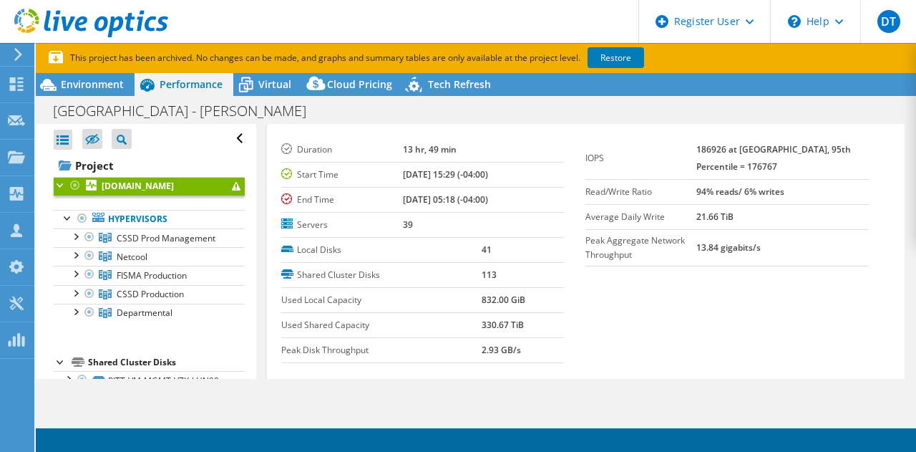
scroll to position [79, 0]
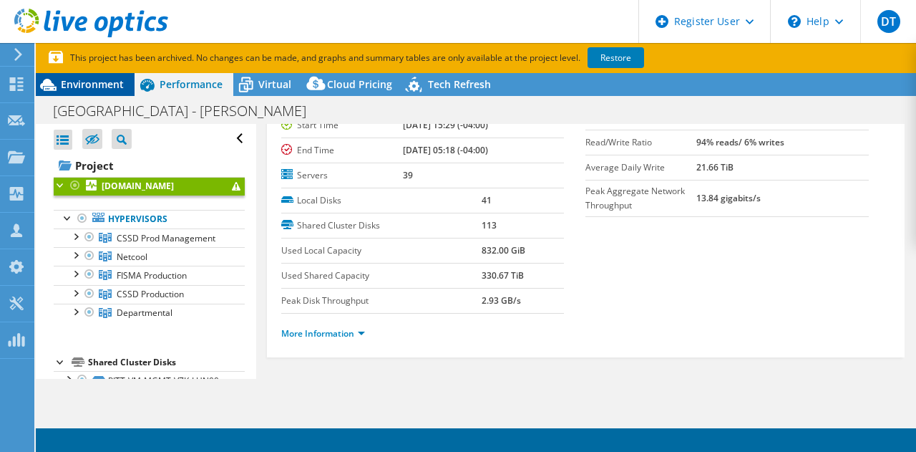
click at [117, 82] on span "Environment" at bounding box center [92, 84] width 63 height 14
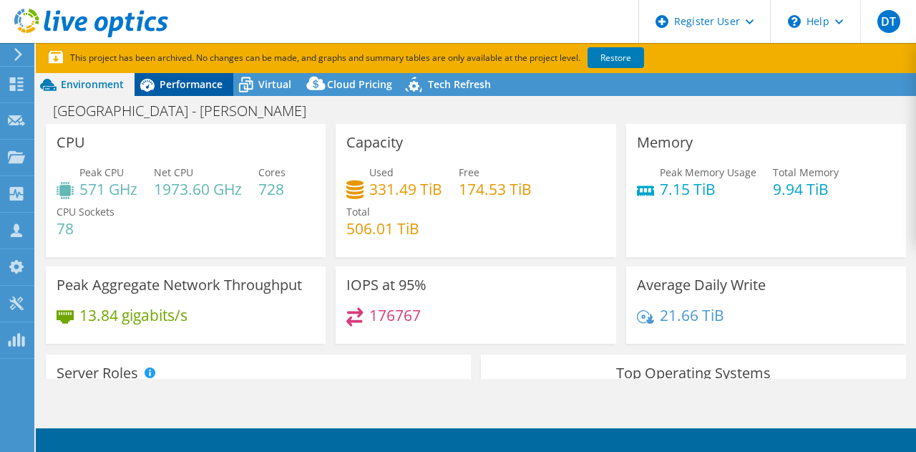
click at [164, 79] on span "Performance" at bounding box center [191, 84] width 63 height 14
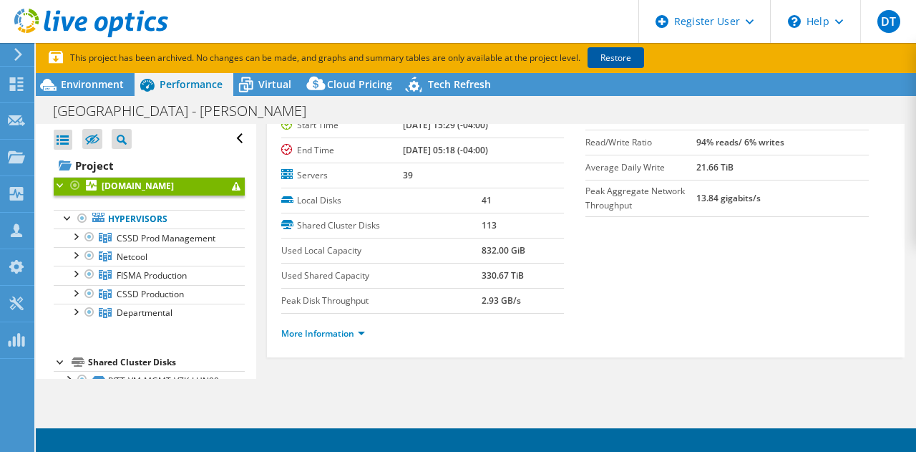
click at [628, 57] on link "Restore" at bounding box center [616, 57] width 57 height 21
